Goal: Task Accomplishment & Management: Complete application form

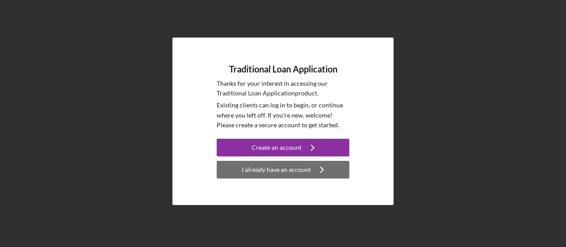
click at [278, 169] on div "I already have an account" at bounding box center [276, 170] width 69 height 18
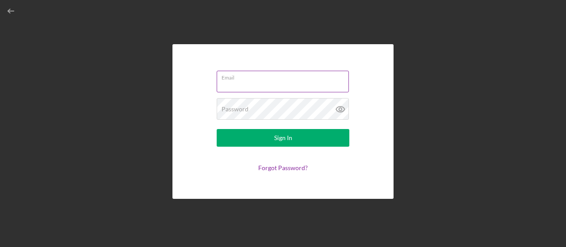
click at [272, 81] on input "Email" at bounding box center [283, 81] width 132 height 21
type input "[PERSON_NAME][EMAIL_ADDRESS][DOMAIN_NAME]"
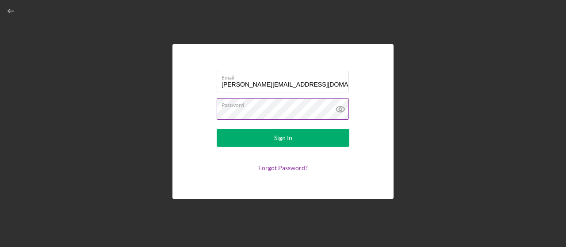
click at [341, 111] on icon at bounding box center [340, 109] width 3 height 3
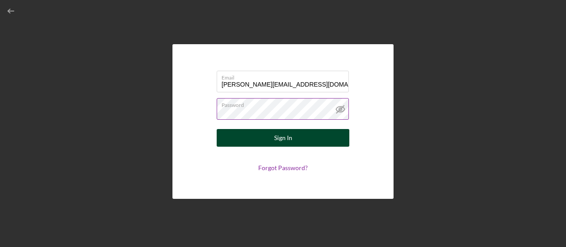
click at [317, 140] on button "Sign In" at bounding box center [283, 138] width 133 height 18
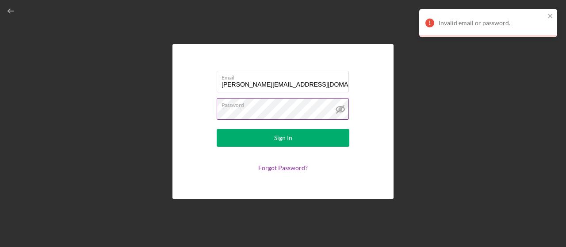
drag, startPoint x: 417, startPoint y: 109, endPoint x: 406, endPoint y: 99, distance: 15.7
click at [417, 108] on div "Email mike@qrispers.com Password Sign In Forgot Password?" at bounding box center [282, 121] width 557 height 243
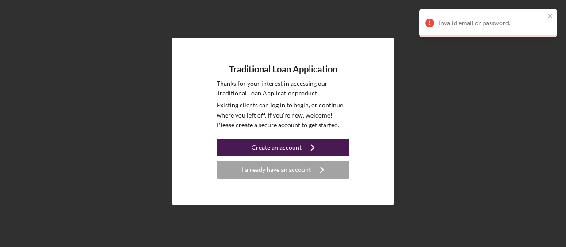
click at [280, 145] on div "Create an account" at bounding box center [277, 148] width 50 height 18
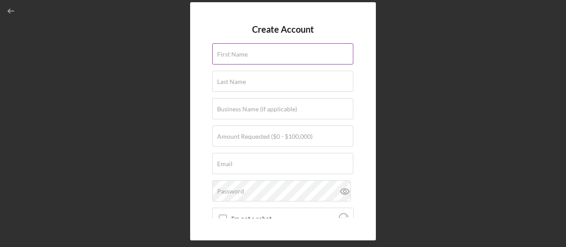
click at [255, 54] on input "First Name" at bounding box center [282, 53] width 141 height 21
type input "[PERSON_NAME]"
type input "West North Ventures LLC dba QRISPERS"
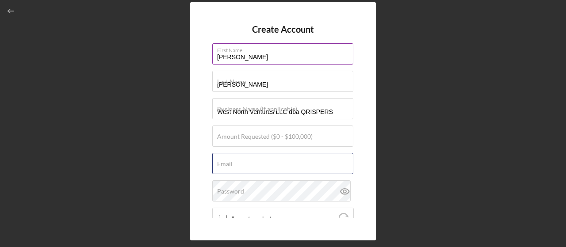
type input "[PERSON_NAME][EMAIL_ADDRESS][DOMAIN_NAME]"
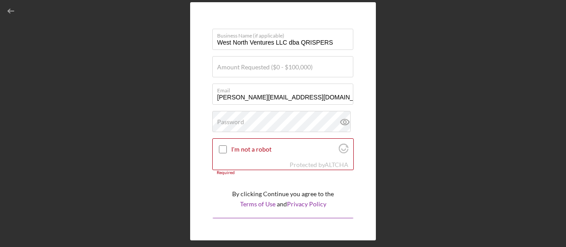
scroll to position [86, 0]
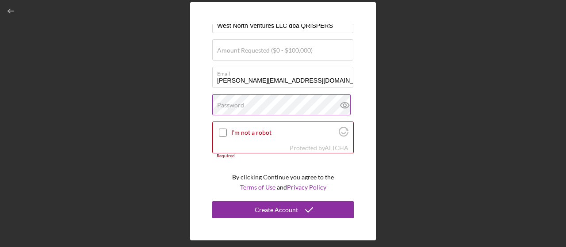
click at [257, 100] on div "Password" at bounding box center [283, 105] width 142 height 22
click at [340, 107] on icon at bounding box center [345, 105] width 22 height 22
click at [226, 132] on input "I'm not a robot" at bounding box center [223, 133] width 8 height 8
checkbox input "true"
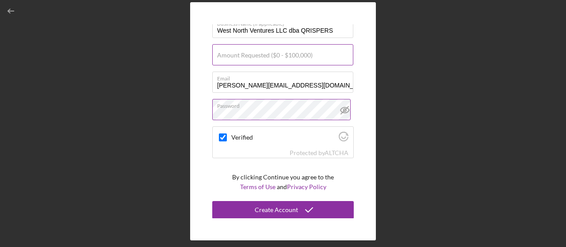
click at [299, 57] on label "Amount Requested ($0 - $100,000)" at bounding box center [265, 55] width 96 height 7
click at [299, 57] on input "Amount Requested ($0 - $100,000)" at bounding box center [282, 54] width 141 height 21
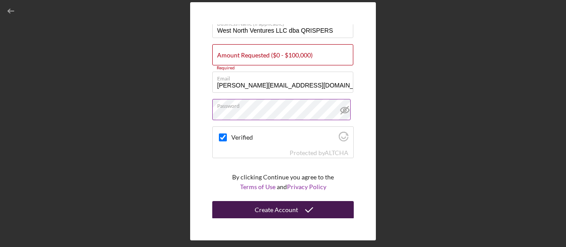
click at [287, 210] on div "Create Account" at bounding box center [276, 210] width 43 height 18
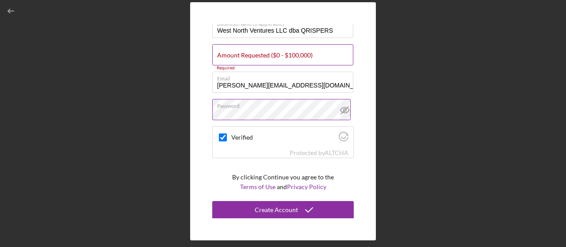
click at [277, 54] on label "Amount Requested ($0 - $100,000)" at bounding box center [265, 55] width 96 height 7
click at [277, 54] on input "Amount Requested ($0 - $100,000)" at bounding box center [282, 54] width 141 height 21
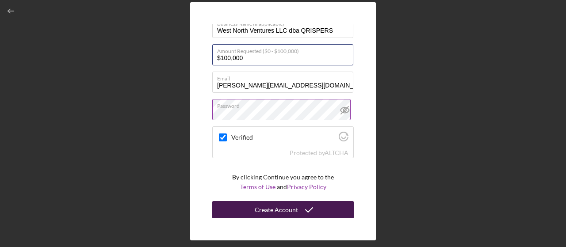
type input "$100,000"
click at [285, 212] on div "Create Account" at bounding box center [276, 210] width 43 height 18
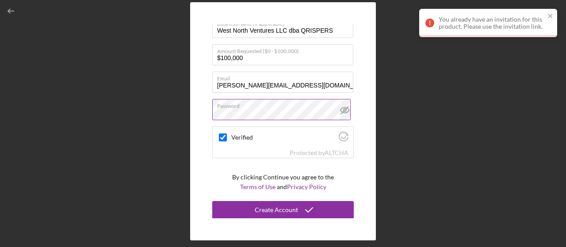
click at [499, 22] on div "You already have an invitation for this product. Please use the invitation link." at bounding box center [492, 23] width 106 height 14
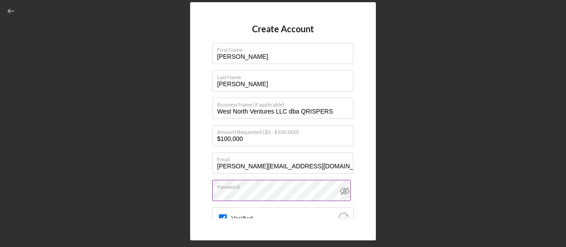
scroll to position [0, 0]
click at [369, 115] on div "Create Account First Name Mike Last Name Ostlund Business Name (if applicable) …" at bounding box center [283, 121] width 186 height 238
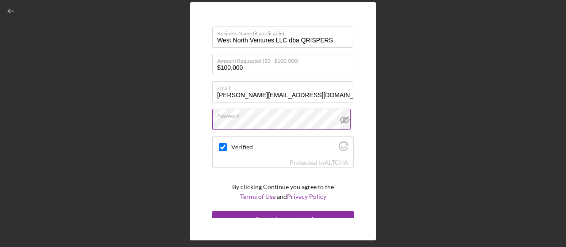
scroll to position [81, 0]
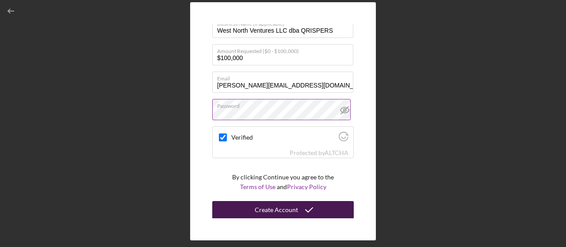
click at [301, 211] on icon "submit" at bounding box center [309, 210] width 22 height 22
click at [282, 210] on div "Create Account" at bounding box center [276, 210] width 43 height 18
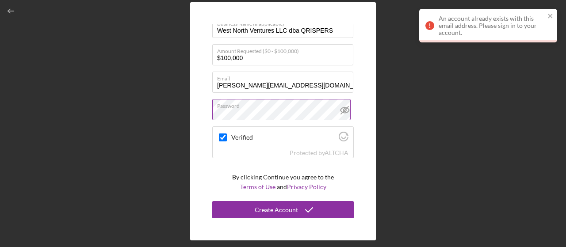
click at [59, 60] on div "Create Account First Name Mike Last Name Ostlund Business Name (if applicable) …" at bounding box center [282, 121] width 557 height 243
click at [550, 16] on icon "close" at bounding box center [550, 16] width 4 height 4
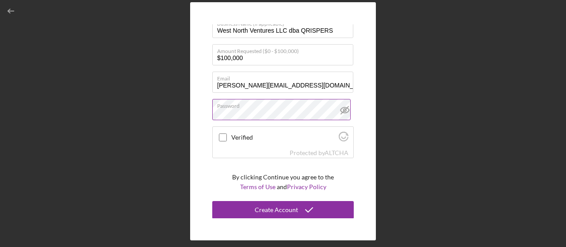
checkbox input "true"
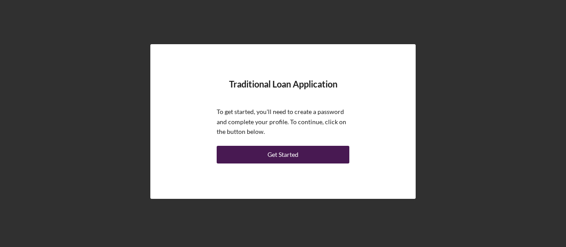
click at [319, 160] on button "Get Started" at bounding box center [283, 155] width 133 height 18
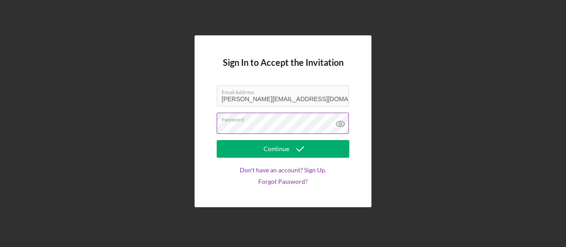
click at [341, 124] on icon at bounding box center [340, 124] width 22 height 22
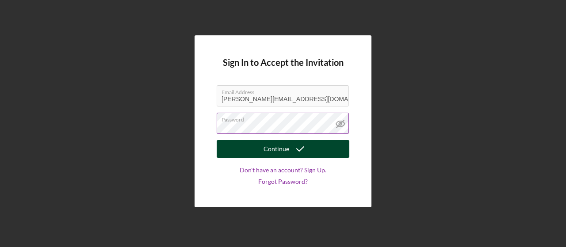
click at [278, 150] on div "Continue" at bounding box center [277, 149] width 26 height 18
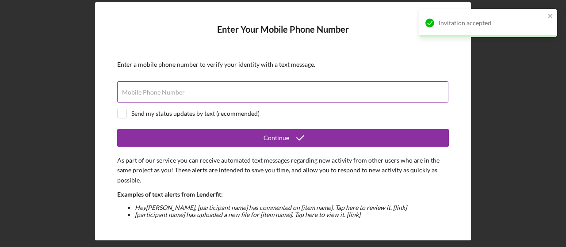
click at [226, 92] on div "Mobile Phone Number" at bounding box center [283, 92] width 332 height 22
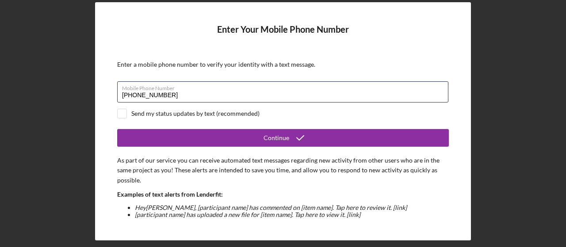
type input "[PHONE_NUMBER]"
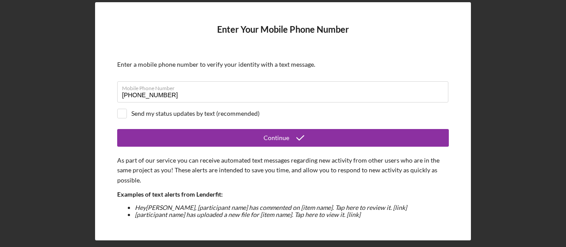
click at [195, 111] on div "Send my status updates by text (recommended)" at bounding box center [195, 113] width 128 height 7
checkbox input "true"
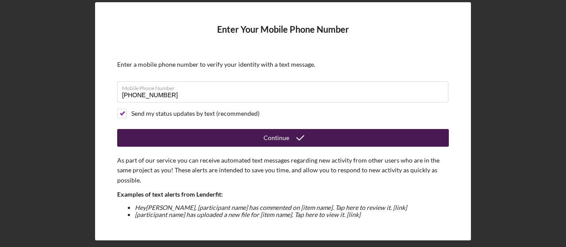
click at [265, 141] on div "Continue" at bounding box center [277, 138] width 26 height 18
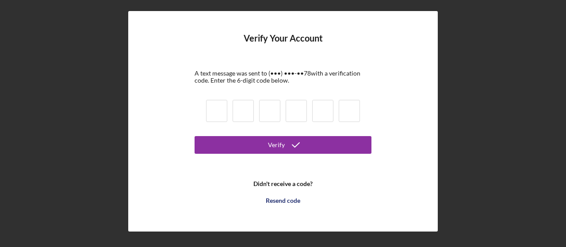
click at [222, 113] on input at bounding box center [216, 111] width 21 height 22
type input "6"
type input "7"
type input "1"
type input "8"
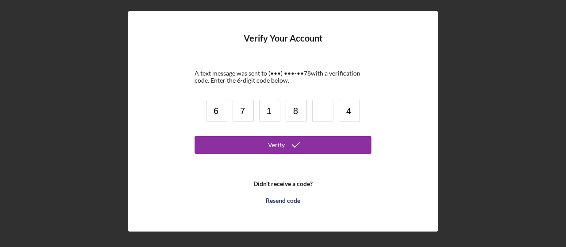
type input "4"
click at [322, 111] on input at bounding box center [322, 111] width 21 height 22
type input "9"
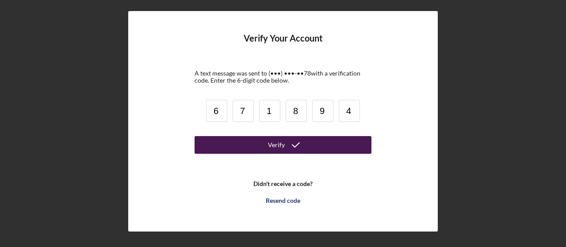
click at [329, 144] on button "Verify" at bounding box center [283, 145] width 177 height 18
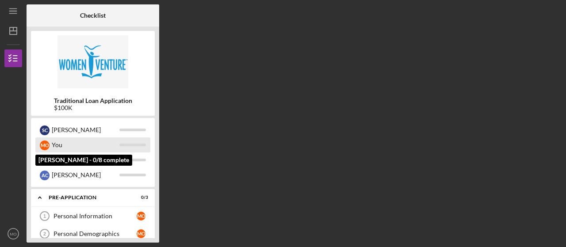
click at [133, 141] on div "M O You" at bounding box center [92, 145] width 115 height 15
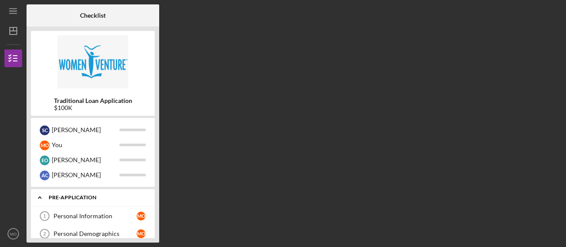
click at [69, 194] on div "Icon/Expander Pre-Application 0 / 3" at bounding box center [93, 198] width 124 height 18
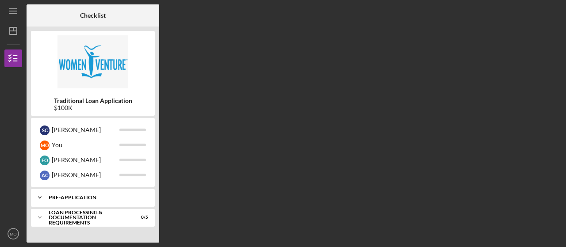
click at [70, 194] on div "Icon/Expander Pre-Application 0 / 3" at bounding box center [93, 198] width 124 height 18
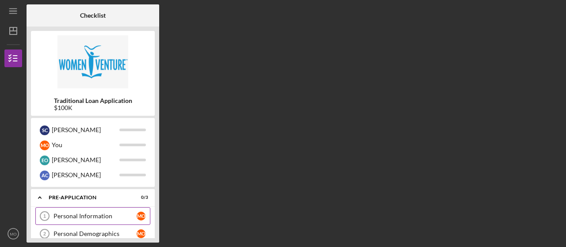
click at [77, 214] on div "Personal Information" at bounding box center [95, 216] width 83 height 7
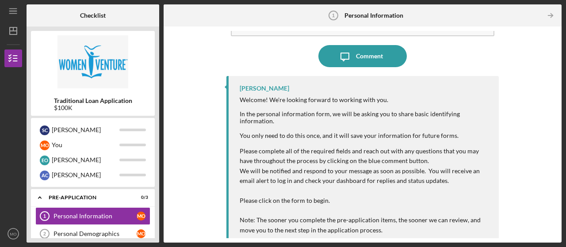
scroll to position [67, 0]
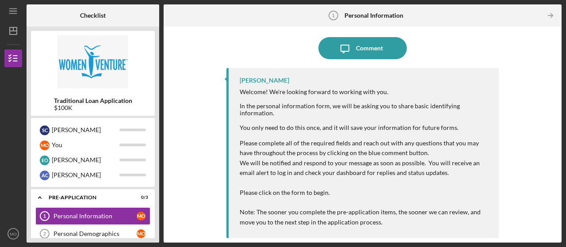
click at [333, 177] on p "We will be notified and respond to your message as soon as possible. You will r…" at bounding box center [365, 168] width 250 height 20
click at [328, 194] on p "Please click on the form to begin." at bounding box center [365, 193] width 250 height 10
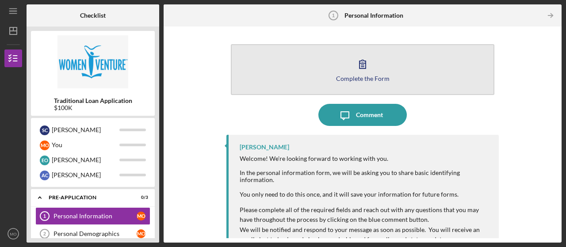
click at [364, 62] on icon "button" at bounding box center [363, 64] width 22 height 22
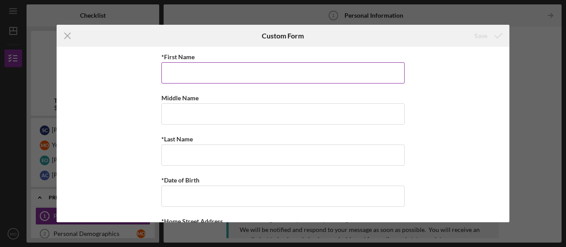
click at [207, 72] on input "*First Name" at bounding box center [282, 72] width 243 height 21
type input "[PERSON_NAME]"
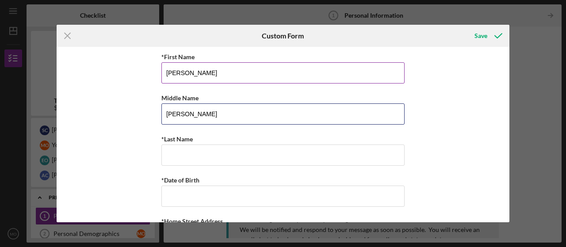
type input "[PERSON_NAME]"
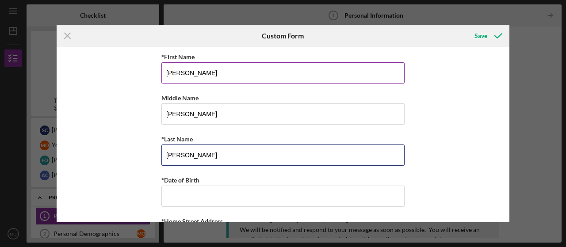
type input "[PERSON_NAME]"
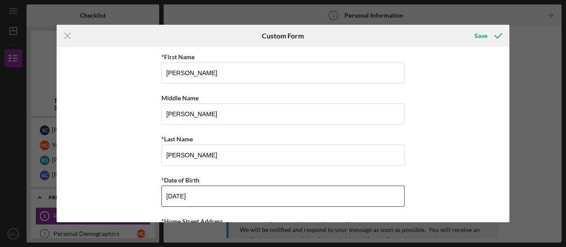
type input "[DATE]"
drag, startPoint x: 474, startPoint y: 100, endPoint x: 473, endPoint y: 120, distance: 19.9
click at [473, 120] on div "*First Name [PERSON_NAME] Middle Name [PERSON_NAME] *Last Name [PERSON_NAME] *D…" at bounding box center [283, 135] width 453 height 176
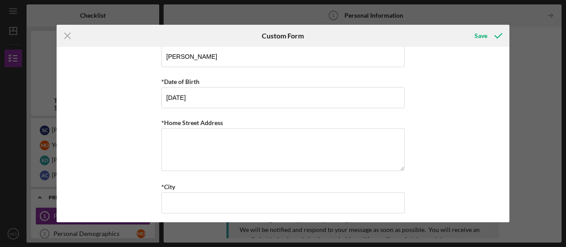
scroll to position [130, 0]
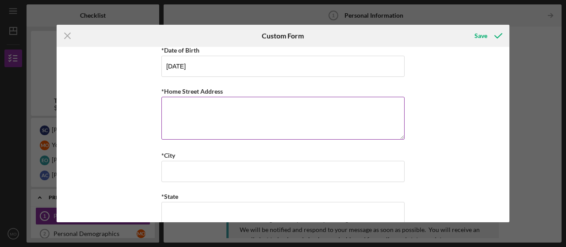
click at [381, 112] on textarea "*Home Street Address" at bounding box center [282, 118] width 243 height 42
type textarea "[STREET_ADDRESS]"
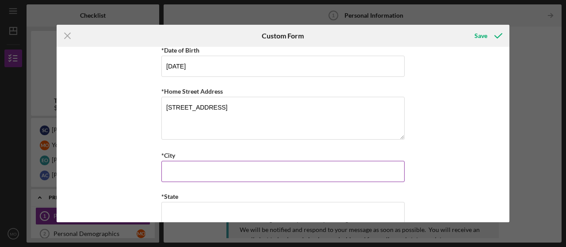
type input "[GEOGRAPHIC_DATA]"
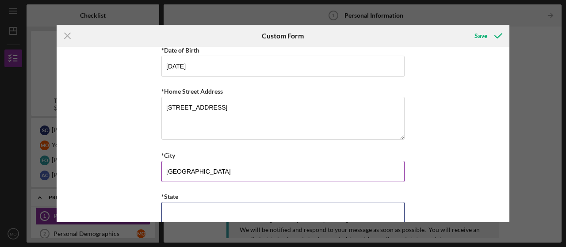
type input "MN"
type input "55416"
type input "MN"
type input "[PHONE_NUMBER]"
type input "[EMAIL_ADDRESS][DOMAIN_NAME]"
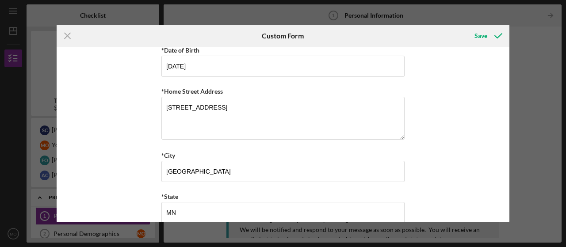
click at [435, 153] on div "*First Name [PERSON_NAME] Middle Name [PERSON_NAME] *Last Name [PERSON_NAME] *D…" at bounding box center [283, 135] width 453 height 176
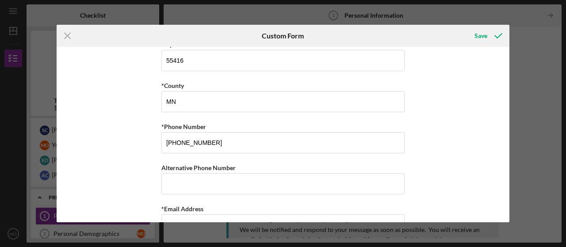
scroll to position [350, 0]
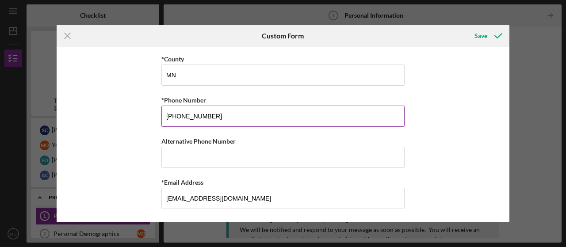
click at [333, 116] on input "[PHONE_NUMBER]" at bounding box center [282, 116] width 243 height 21
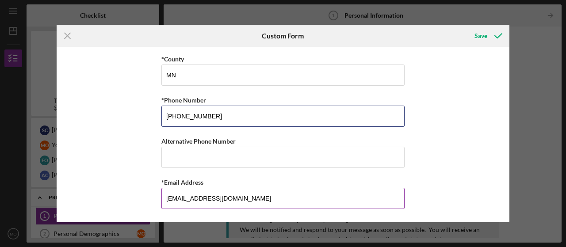
type input "[PHONE_NUMBER]"
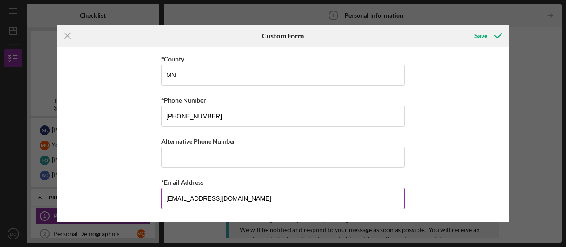
click at [252, 195] on input "[EMAIL_ADDRESS][DOMAIN_NAME]" at bounding box center [282, 198] width 243 height 21
type input "[PERSON_NAME][EMAIL_ADDRESS][DOMAIN_NAME]"
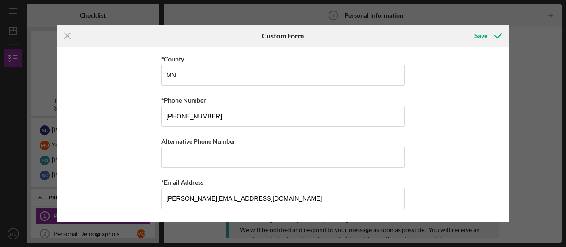
click at [431, 170] on div "*First Name [PERSON_NAME] Middle Name [PERSON_NAME] *Last Name [PERSON_NAME] *D…" at bounding box center [283, 135] width 453 height 176
click at [486, 36] on div "Save" at bounding box center [481, 36] width 13 height 18
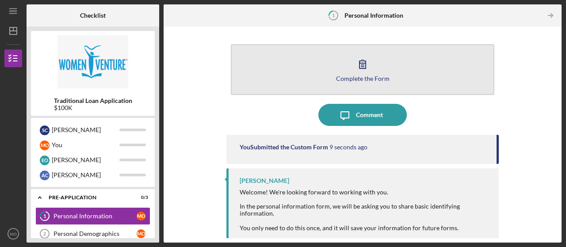
click at [368, 68] on icon "button" at bounding box center [363, 64] width 22 height 22
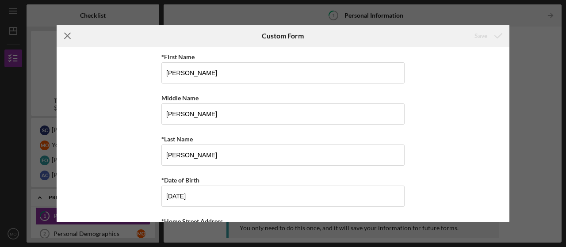
click at [67, 35] on line at bounding box center [68, 36] width 6 height 6
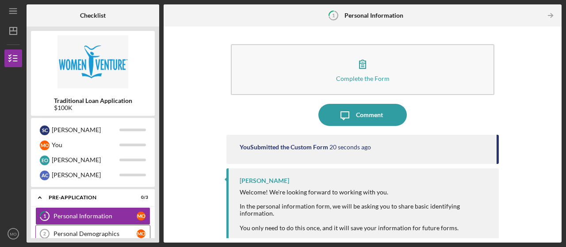
click at [110, 233] on div "Personal Demographics" at bounding box center [95, 233] width 83 height 7
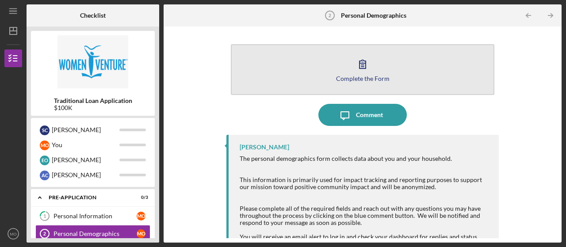
click at [364, 71] on icon "button" at bounding box center [363, 64] width 22 height 22
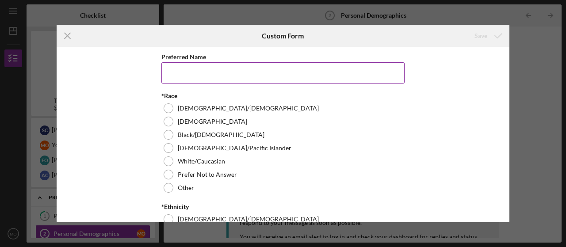
click at [285, 74] on input "Preferred Name" at bounding box center [282, 72] width 243 height 21
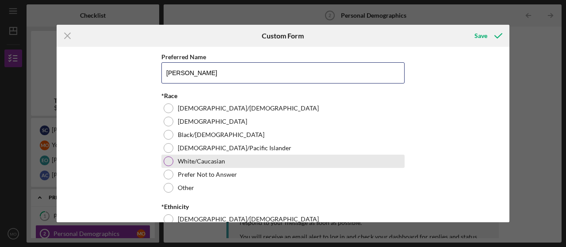
type input "[PERSON_NAME]"
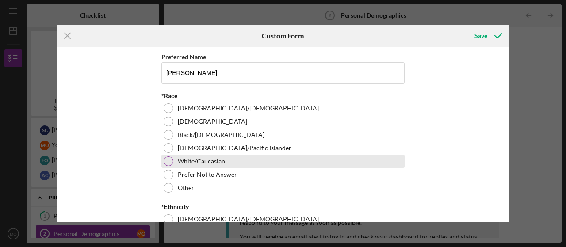
drag, startPoint x: 166, startPoint y: 161, endPoint x: 185, endPoint y: 158, distance: 18.8
click at [167, 161] on div at bounding box center [169, 162] width 10 height 10
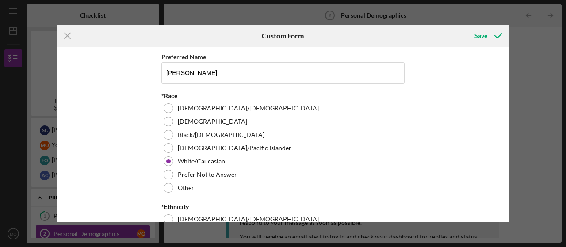
click at [483, 152] on div "Preferred Name [PERSON_NAME] *Race [DEMOGRAPHIC_DATA]/[DEMOGRAPHIC_DATA] [DEMOG…" at bounding box center [283, 135] width 453 height 176
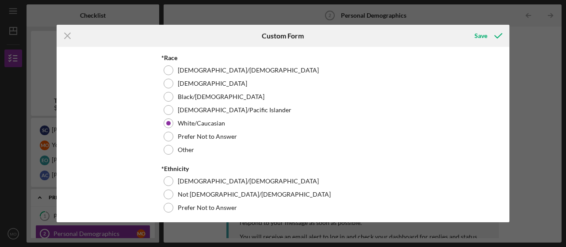
scroll to position [88, 0]
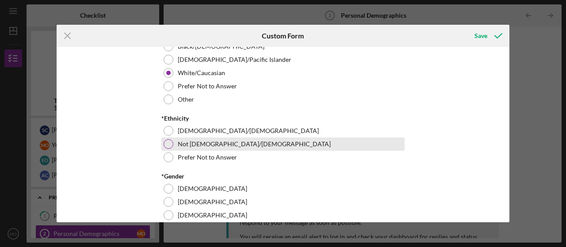
click at [194, 142] on label "Not [DEMOGRAPHIC_DATA]/[DEMOGRAPHIC_DATA]" at bounding box center [254, 144] width 153 height 7
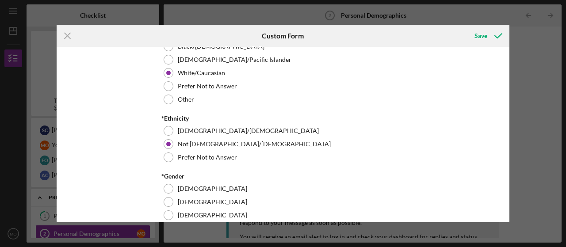
click at [490, 151] on div "Preferred Name [PERSON_NAME] *Race [DEMOGRAPHIC_DATA]/[DEMOGRAPHIC_DATA] [DEMOG…" at bounding box center [283, 135] width 453 height 176
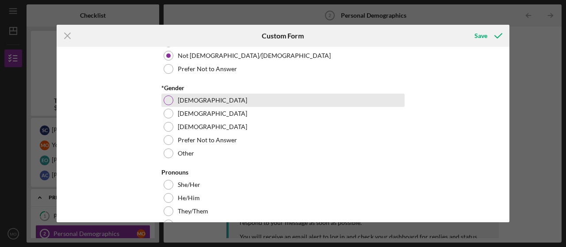
click at [187, 103] on label "[DEMOGRAPHIC_DATA]" at bounding box center [212, 100] width 69 height 7
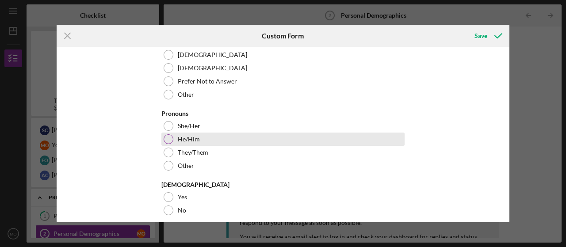
scroll to position [265, 0]
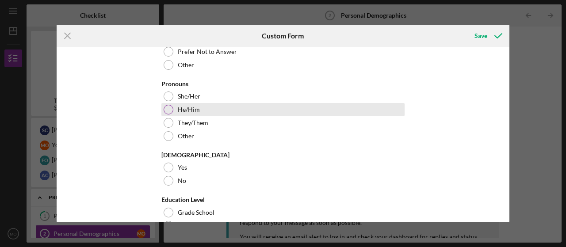
click at [170, 111] on div at bounding box center [169, 110] width 10 height 10
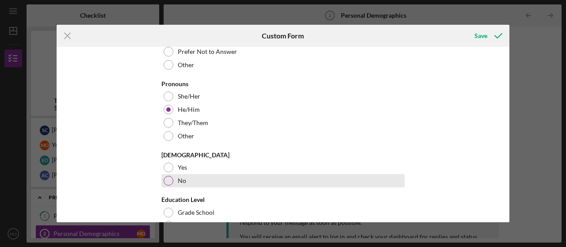
click at [171, 182] on div at bounding box center [169, 181] width 10 height 10
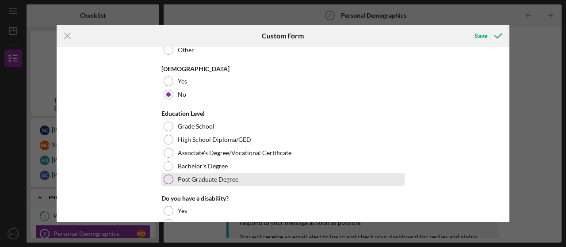
scroll to position [354, 0]
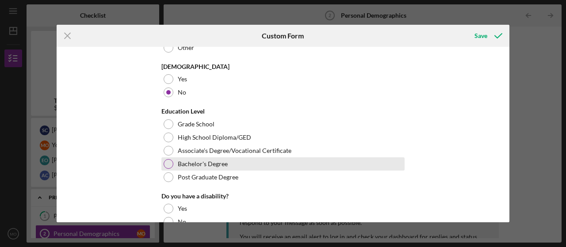
click at [168, 164] on div at bounding box center [169, 164] width 10 height 10
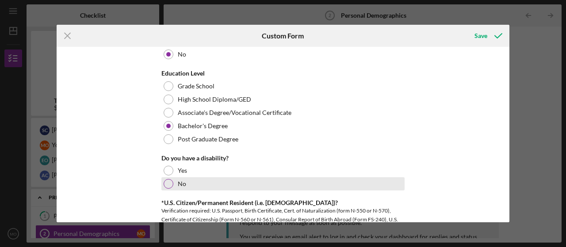
scroll to position [442, 0]
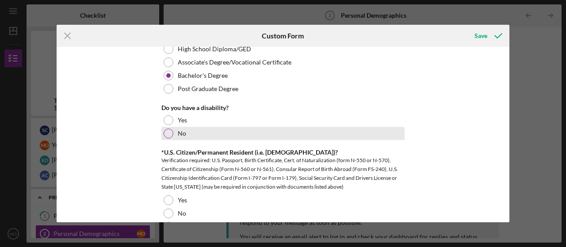
click at [169, 134] on div at bounding box center [169, 134] width 10 height 10
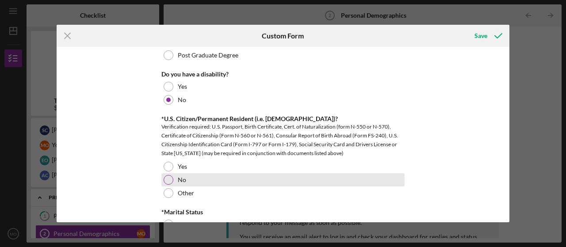
scroll to position [486, 0]
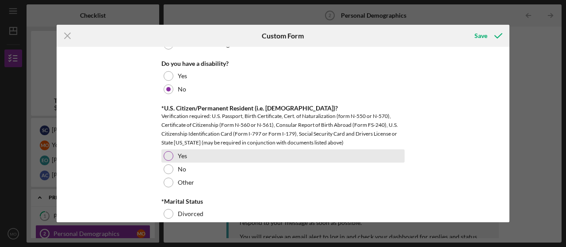
click at [171, 156] on div at bounding box center [169, 156] width 10 height 10
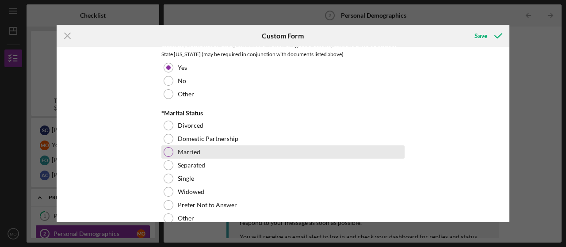
click at [166, 153] on div at bounding box center [169, 152] width 10 height 10
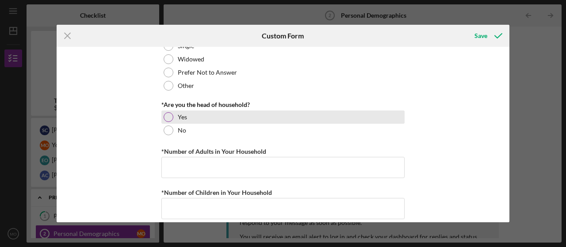
click at [167, 117] on div at bounding box center [169, 117] width 10 height 10
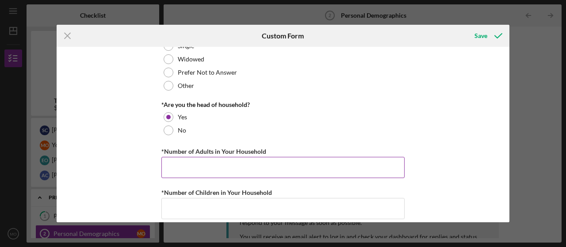
click at [241, 169] on input "*Number of Adults in Your Household" at bounding box center [282, 167] width 243 height 21
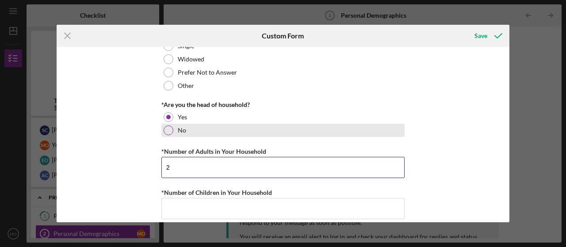
scroll to position [796, 0]
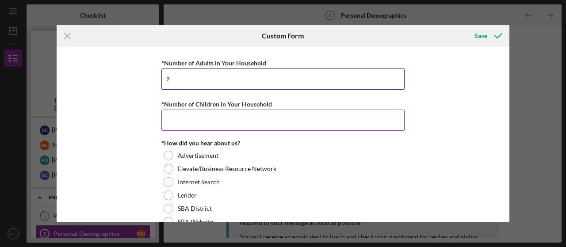
type input "2"
click at [257, 123] on input "*Number of Children in Your Household" at bounding box center [282, 120] width 243 height 21
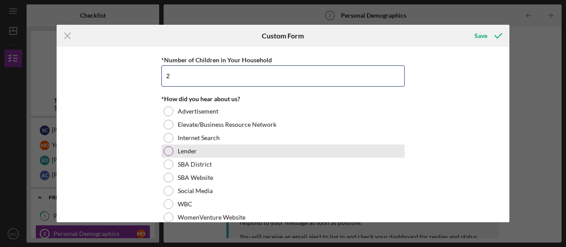
scroll to position [885, 0]
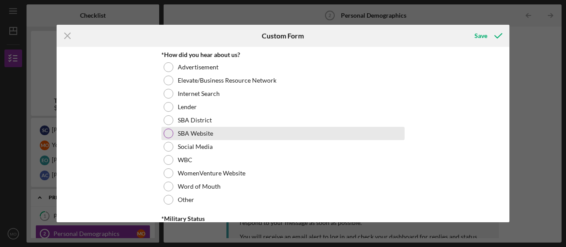
type input "2"
click at [169, 135] on div at bounding box center [169, 134] width 10 height 10
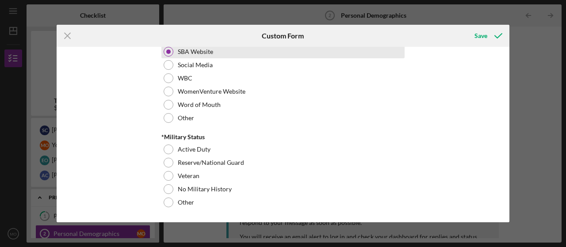
scroll to position [966, 0]
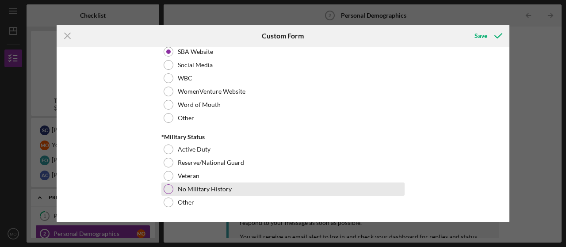
click at [190, 190] on label "No Military History" at bounding box center [205, 189] width 54 height 7
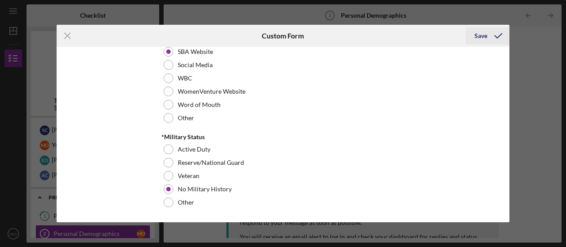
click at [479, 38] on div "Save" at bounding box center [481, 36] width 13 height 18
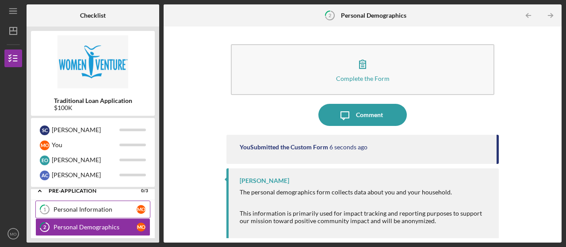
scroll to position [51, 0]
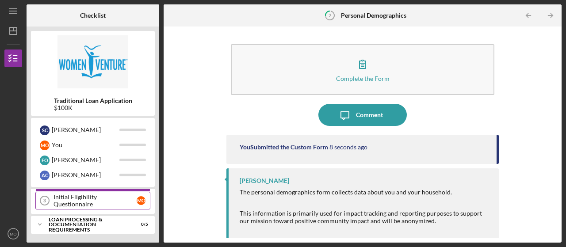
click at [83, 204] on div "Initial Eligibility Questionnaire" at bounding box center [95, 201] width 83 height 14
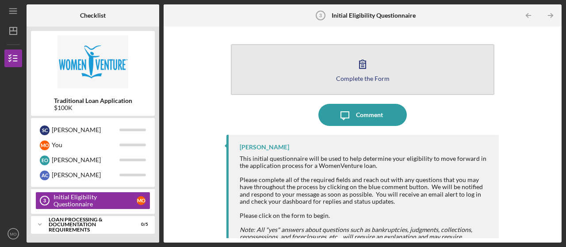
click at [358, 75] on div "Complete the Form" at bounding box center [363, 78] width 54 height 7
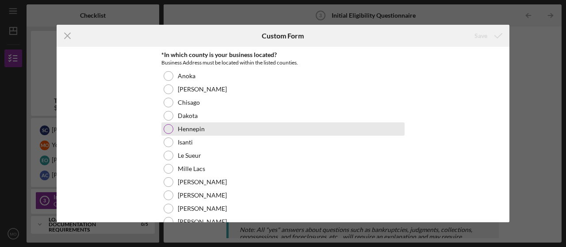
click at [194, 131] on label "Hennepin" at bounding box center [191, 129] width 27 height 7
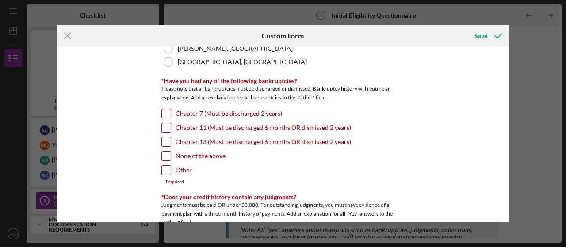
scroll to position [221, 0]
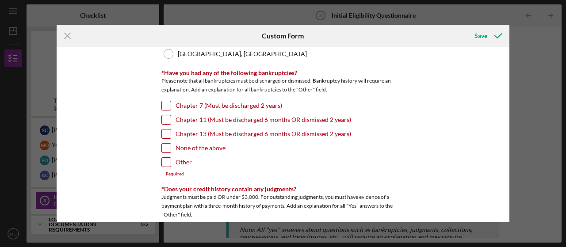
click at [211, 149] on label "None of the above" at bounding box center [201, 148] width 50 height 9
click at [171, 149] on input "None of the above" at bounding box center [166, 148] width 9 height 9
checkbox input "true"
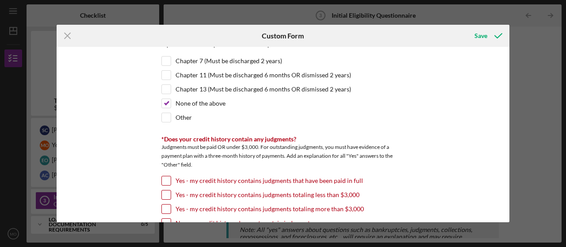
scroll to position [310, 0]
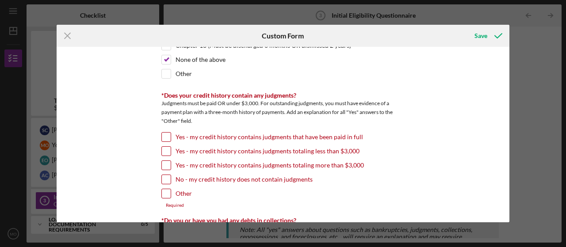
click at [166, 180] on input "No - my credit history does not contain judgments" at bounding box center [166, 179] width 9 height 9
checkbox input "true"
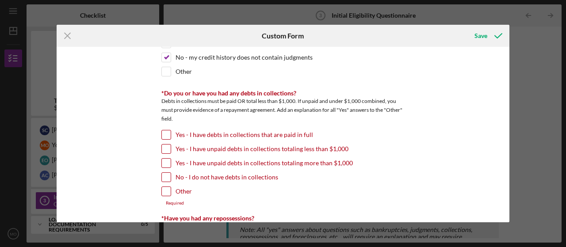
scroll to position [442, 0]
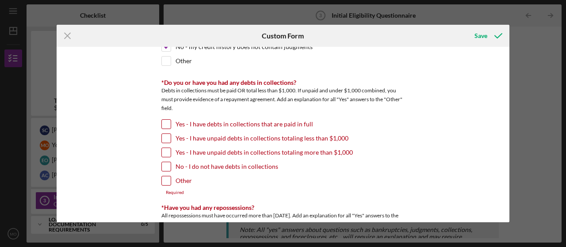
click at [164, 167] on input "No - I do not have debts in collections" at bounding box center [166, 166] width 9 height 9
checkbox input "true"
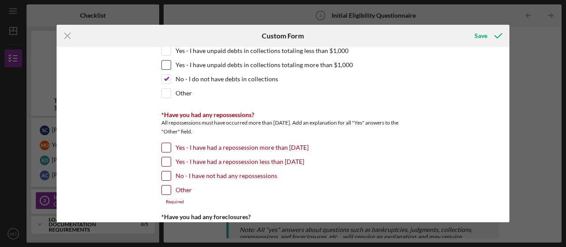
scroll to position [531, 0]
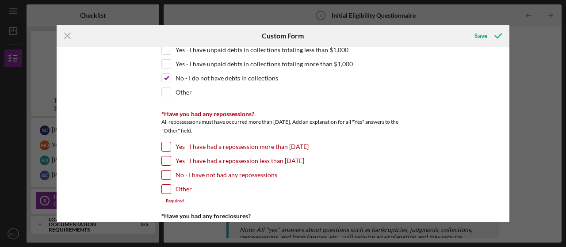
click at [165, 176] on input "No - I have not had any repossessions" at bounding box center [166, 175] width 9 height 9
checkbox input "true"
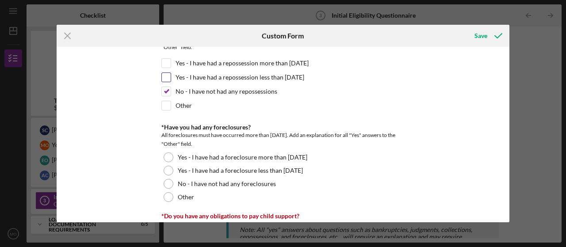
scroll to position [619, 0]
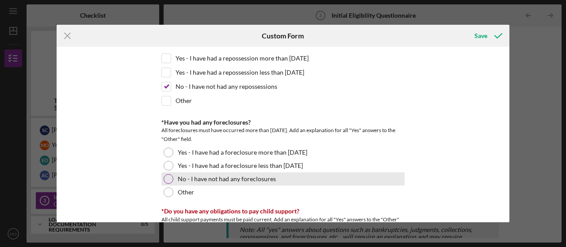
click at [170, 179] on div at bounding box center [169, 179] width 10 height 10
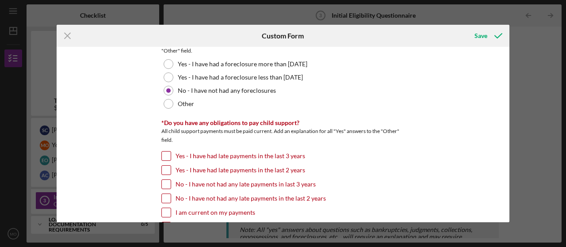
scroll to position [752, 0]
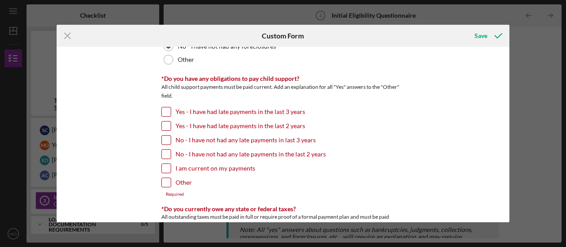
click at [180, 182] on label "Other" at bounding box center [184, 182] width 16 height 9
click at [171, 182] on input "Other" at bounding box center [166, 182] width 9 height 9
checkbox input "true"
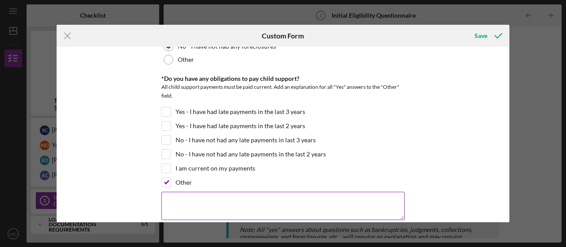
click at [184, 194] on textarea at bounding box center [282, 206] width 243 height 28
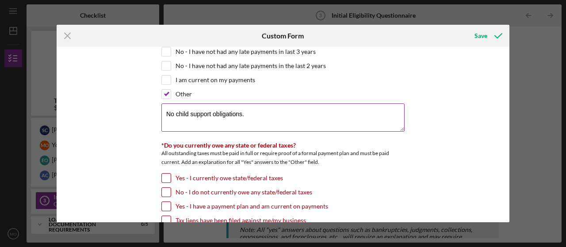
click at [173, 113] on textarea "No child support obligations." at bounding box center [282, 117] width 243 height 28
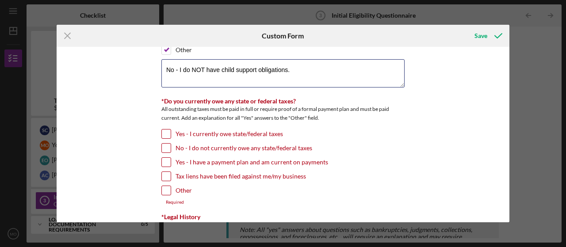
type textarea "No - I do NOT have child support obligations."
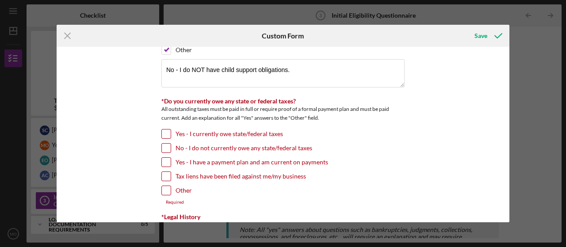
click at [169, 148] on input "No - I do not currently owe any state/federal taxes" at bounding box center [166, 148] width 9 height 9
checkbox input "true"
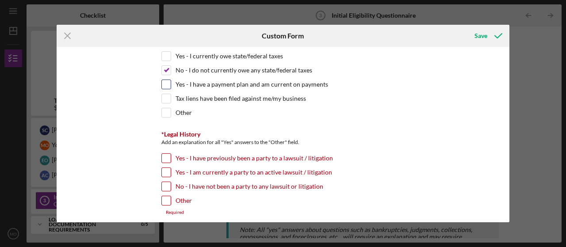
scroll to position [973, 0]
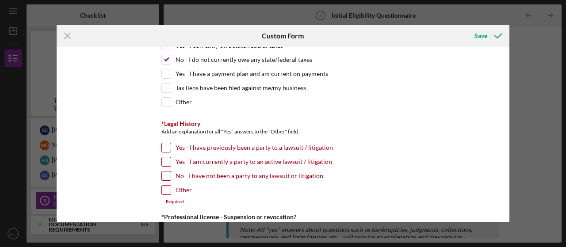
click at [199, 180] on label "No - I have not been a party to any lawsuit or litigation" at bounding box center [250, 176] width 148 height 9
click at [171, 180] on input "No - I have not been a party to any lawsuit or litigation" at bounding box center [166, 176] width 9 height 9
checkbox input "true"
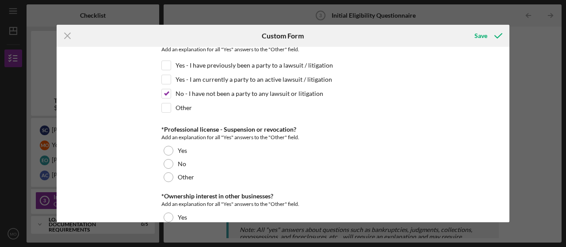
scroll to position [1106, 0]
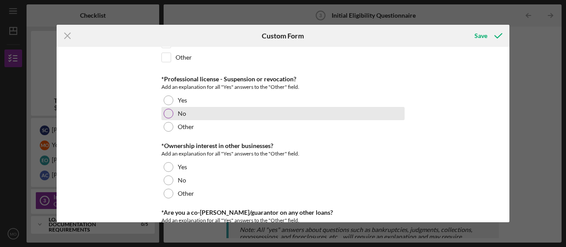
click at [169, 113] on div at bounding box center [169, 114] width 10 height 10
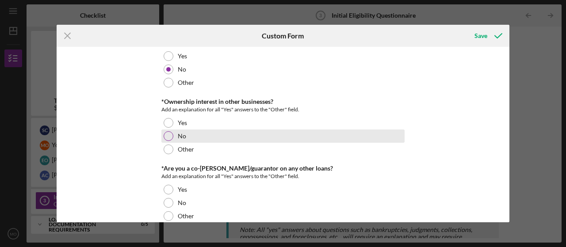
click at [168, 135] on div at bounding box center [169, 136] width 10 height 10
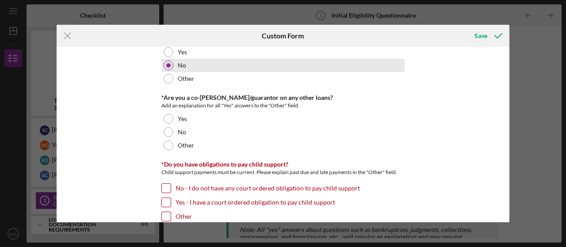
scroll to position [1238, 0]
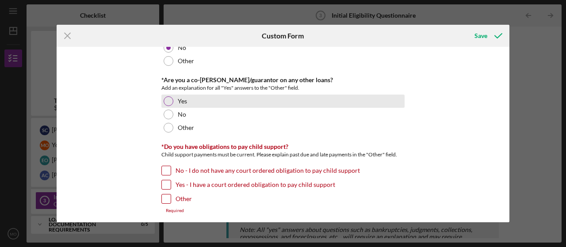
click at [169, 99] on div at bounding box center [169, 101] width 10 height 10
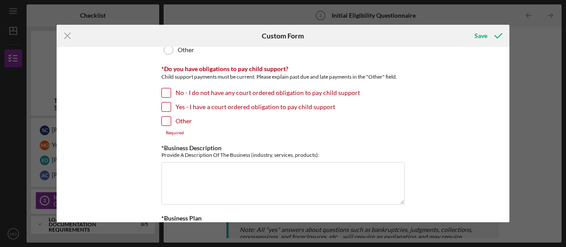
scroll to position [1327, 0]
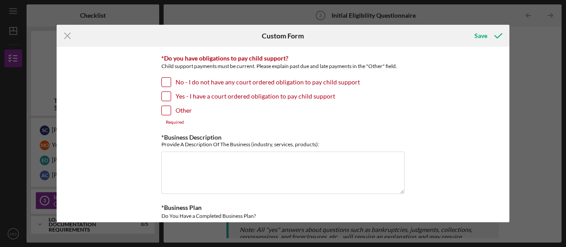
click at [169, 82] on input "No - I do not have any court ordered obligation to pay child support" at bounding box center [166, 82] width 9 height 9
checkbox input "true"
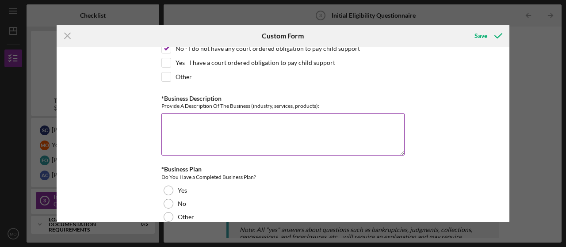
scroll to position [1371, 0]
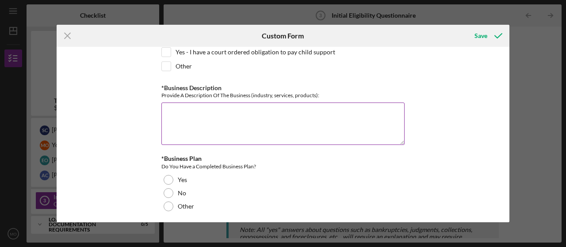
click at [203, 107] on textarea "*Business Description" at bounding box center [282, 124] width 243 height 42
paste textarea "We will be producing beef jerky chips...think classic potato chip in look and t…"
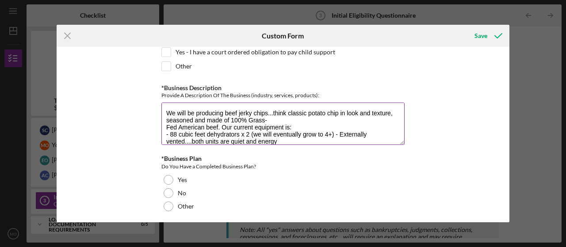
scroll to position [93, 0]
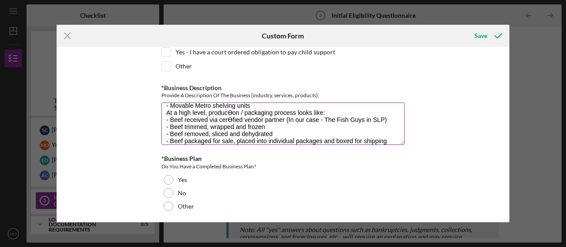
click at [206, 117] on textarea "We will be producing beef jerky chips...think classic potato chip in look and t…" at bounding box center [282, 124] width 243 height 42
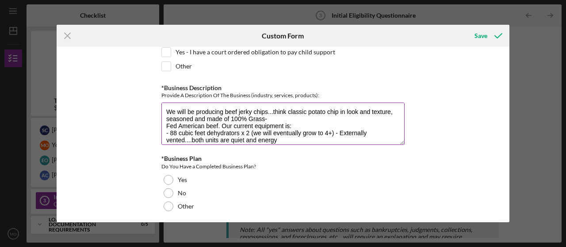
scroll to position [0, 0]
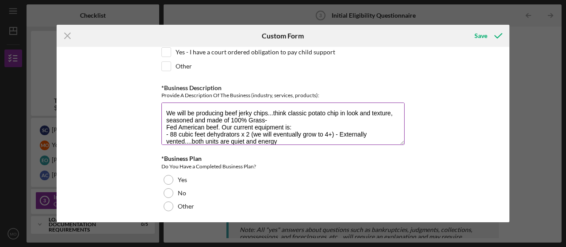
click at [196, 111] on textarea "We will be producing beef jerky chips...think classic potato chip in look and t…" at bounding box center [282, 124] width 243 height 42
click at [165, 126] on textarea "QRISPERS produces beef jerky chips...think classic potato chip in look and text…" at bounding box center [282, 124] width 243 height 42
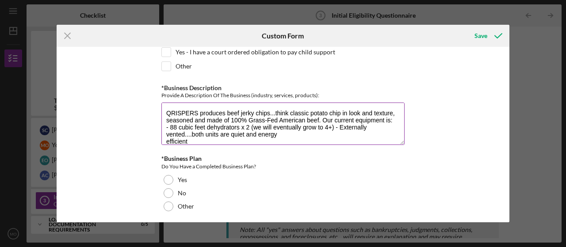
click at [333, 129] on textarea "QRISPERS produces beef jerky chips...think classic potato chip in look and text…" at bounding box center [282, 124] width 243 height 42
click at [165, 142] on textarea "QRISPERS produces beef jerky chips...think classic potato chip in look and text…" at bounding box center [282, 124] width 243 height 42
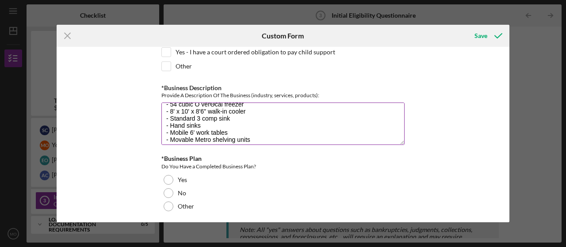
scroll to position [27, 0]
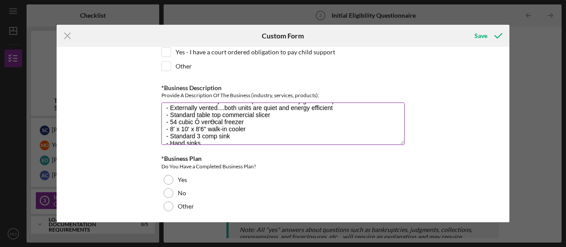
click at [211, 123] on textarea "QRISPERS produces beef jerky chips...think classic potato chip in look and text…" at bounding box center [282, 124] width 243 height 42
drag, startPoint x: 212, startPoint y: 122, endPoint x: 200, endPoint y: 132, distance: 16.3
click at [200, 132] on textarea "QRISPERS produces beef jerky chips...think classic potato chip in look and text…" at bounding box center [282, 124] width 243 height 42
click at [220, 122] on textarea "QRISPERS produces beef jerky chips...think classic potato chip in look and text…" at bounding box center [282, 124] width 243 height 42
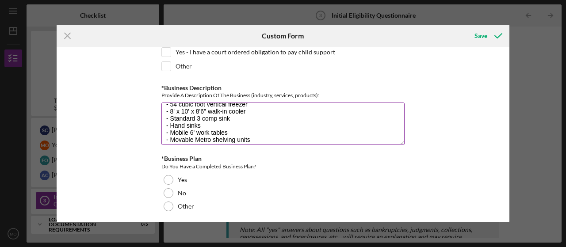
scroll to position [62, 0]
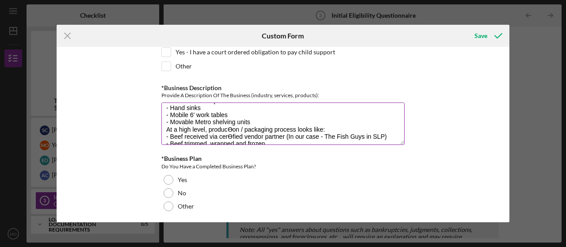
click at [211, 110] on textarea "QRISPERS produces beef jerky chips...think classic potato chip in look and text…" at bounding box center [282, 124] width 243 height 42
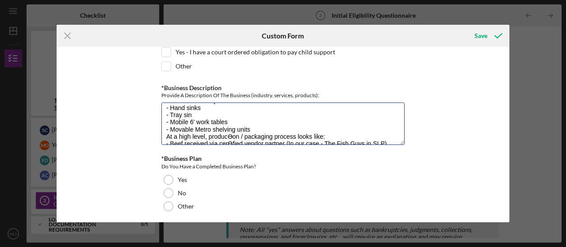
type textarea "QRISPERS produces beef jerky chips...think classic potato chip in look and text…"
click at [243, 128] on textarea "QRISPERS produces beef jerky chips...think classic potato chip in look and text…" at bounding box center [282, 124] width 243 height 42
click at [310, 135] on textarea "QRISPERS produces beef jerky chips...think classic potato chip in look and text…" at bounding box center [282, 124] width 243 height 42
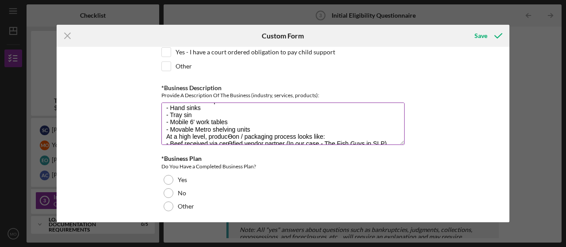
click at [248, 122] on textarea "QRISPERS produces beef jerky chips...think classic potato chip in look and text…" at bounding box center [282, 124] width 243 height 42
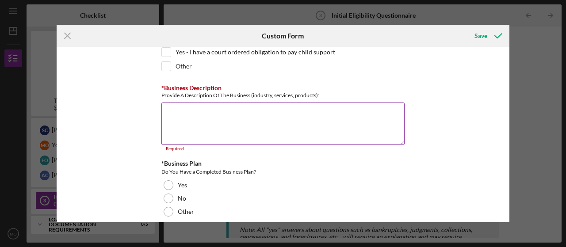
scroll to position [0, 0]
click at [234, 123] on textarea "*Business Description" at bounding box center [282, 124] width 243 height 42
click at [234, 112] on textarea "*Business Description" at bounding box center [282, 124] width 243 height 42
paste textarea "[PERSON_NAME]. We’re gearing up for a summer 2025 launch with a clear vision: t…"
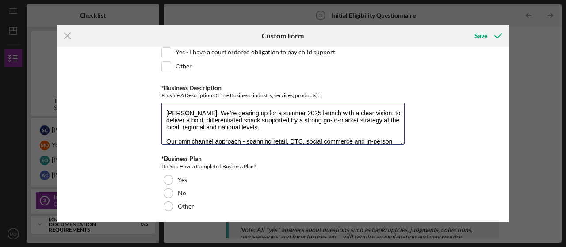
type textarea "[PERSON_NAME]. We’re gearing up for a summer 2025 launch with a clear vision: t…"
click at [234, 118] on textarea "[PERSON_NAME]. We’re gearing up for a summer 2025 launch with a clear vision: t…" at bounding box center [282, 124] width 243 height 42
click at [234, 117] on textarea "[PERSON_NAME]. We’re gearing up for a summer 2025 launch with a clear vision: t…" at bounding box center [282, 124] width 243 height 42
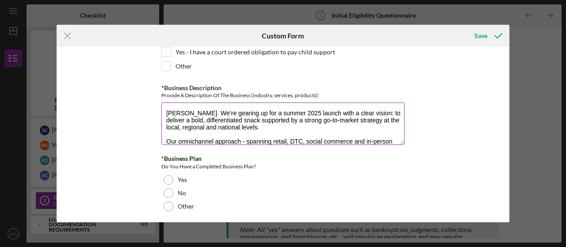
click at [234, 117] on textarea "[PERSON_NAME]. We’re gearing up for a summer 2025 launch with a clear vision: t…" at bounding box center [282, 124] width 243 height 42
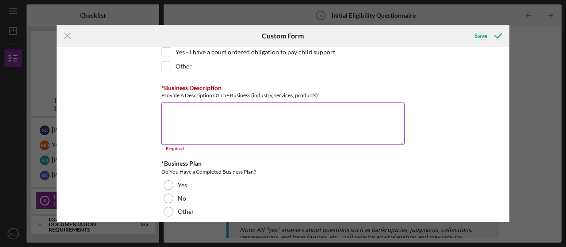
paste textarea "LOR IPSUMD SITAMETCONS Adipi’e seddoeiu temporinc ut laboreet dol MAGNAALI en a…"
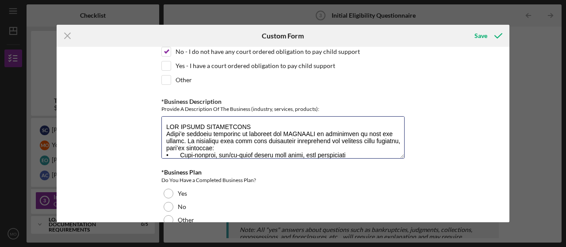
scroll to position [1371, 0]
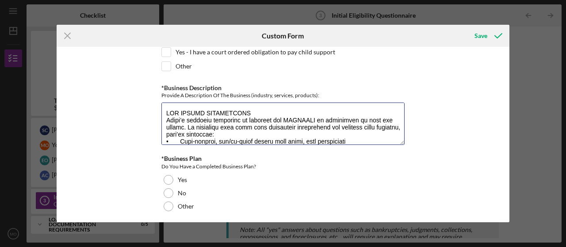
type textarea "LOR IPSUMD SITAMETCONS Adipi’e seddoeiu temporinc ut laboreet dol MAGNAALI en a…"
click at [267, 114] on textarea "*Business Description" at bounding box center [282, 124] width 243 height 42
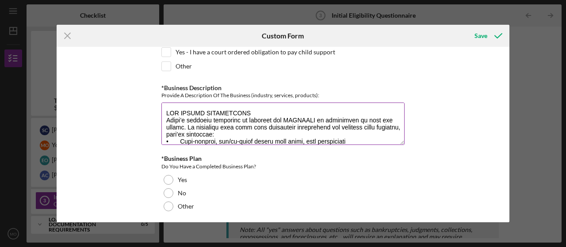
click at [267, 114] on textarea "*Business Description" at bounding box center [282, 124] width 243 height 42
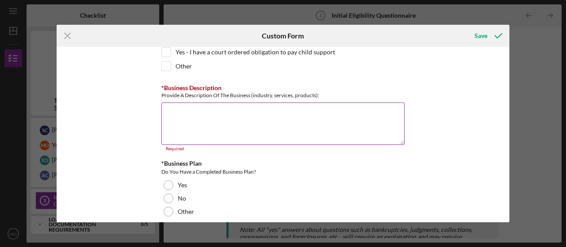
scroll to position [0, 0]
paste textarea "LOREMIPSU DOLORSI AME CONSEC ADIPISCINGE Seddo’e temporin utlaboree do magnaali…"
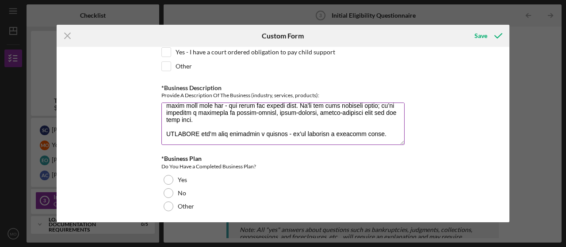
scroll to position [427, 0]
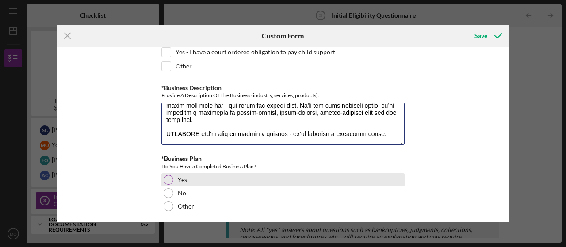
type textarea "LOREMIPSU DOLORSI AME CONSEC ADIPISCINGE Seddo’e temporin utlaboree do magnaali…"
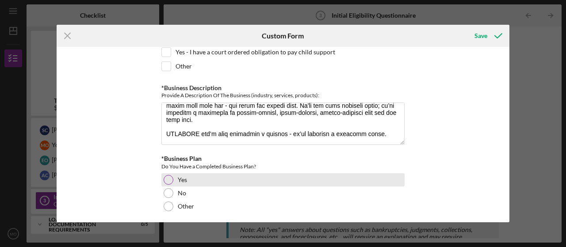
drag, startPoint x: 167, startPoint y: 181, endPoint x: 171, endPoint y: 184, distance: 4.7
click at [167, 180] on div at bounding box center [169, 180] width 10 height 10
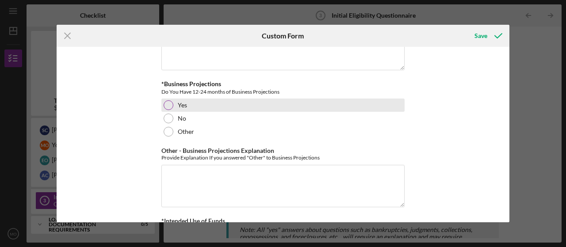
scroll to position [1592, 0]
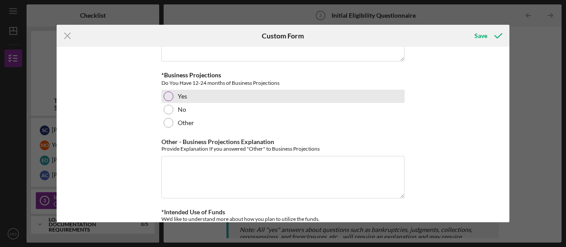
click at [169, 96] on div at bounding box center [169, 97] width 10 height 10
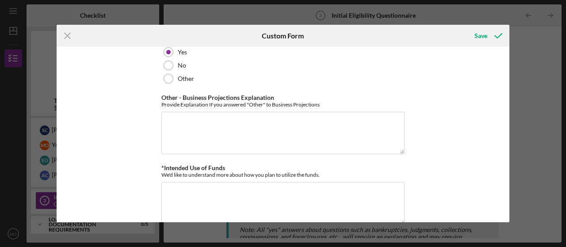
scroll to position [1652, 0]
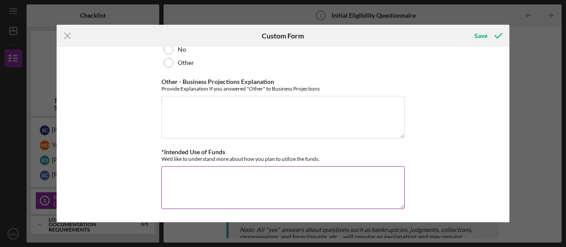
click at [187, 171] on textarea "*Intended Use of Funds" at bounding box center [282, 187] width 243 height 42
type textarea "L"
type textarea "Initial"
